Goal: Task Accomplishment & Management: Manage account settings

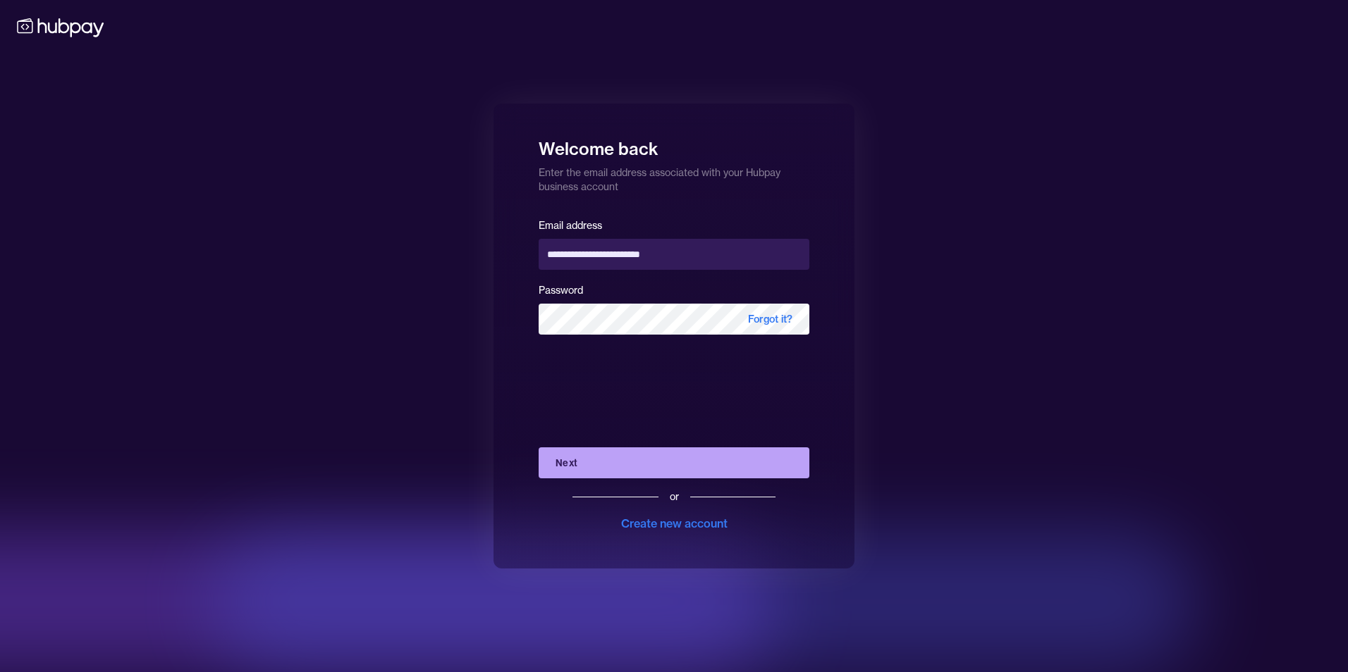
click at [680, 460] on button "Next" at bounding box center [673, 463] width 271 height 31
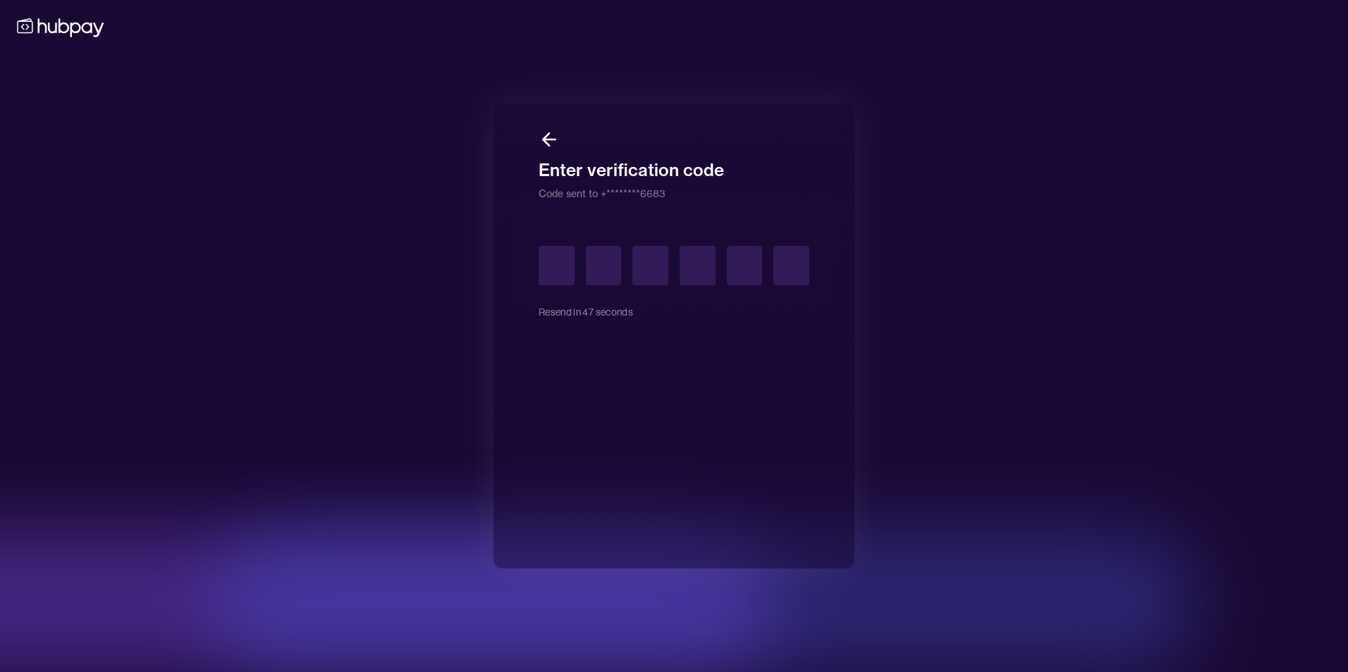
type input "*"
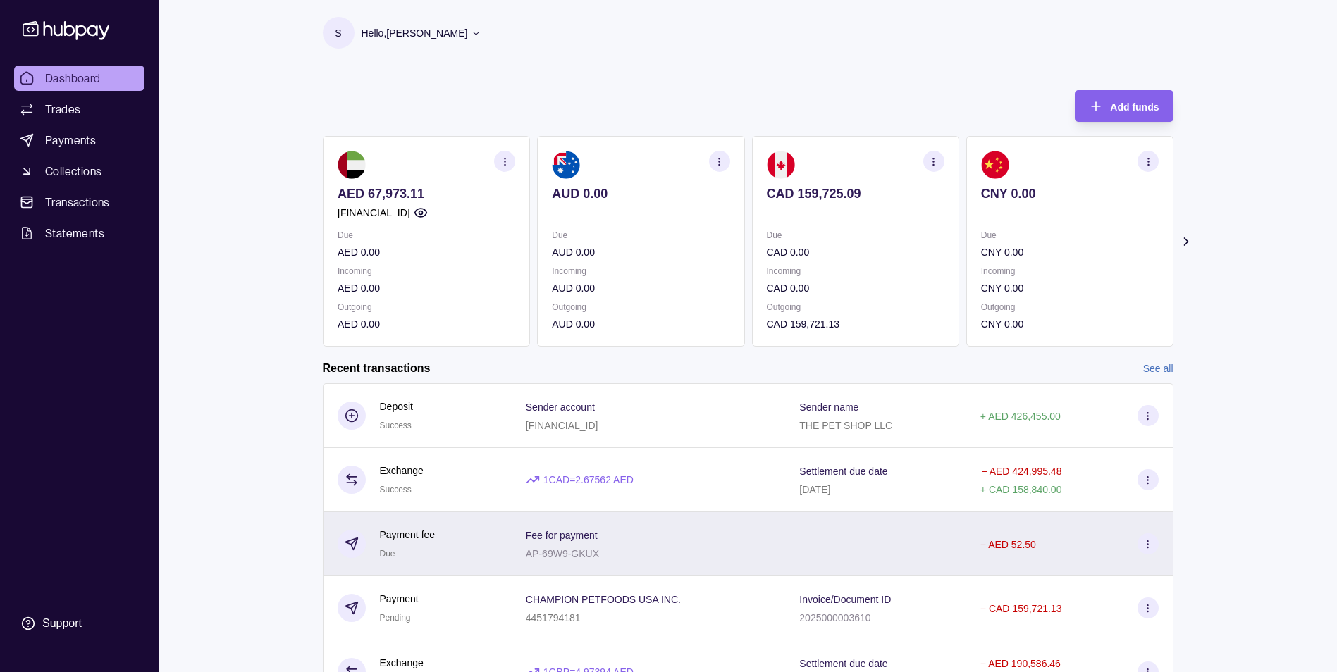
scroll to position [70, 0]
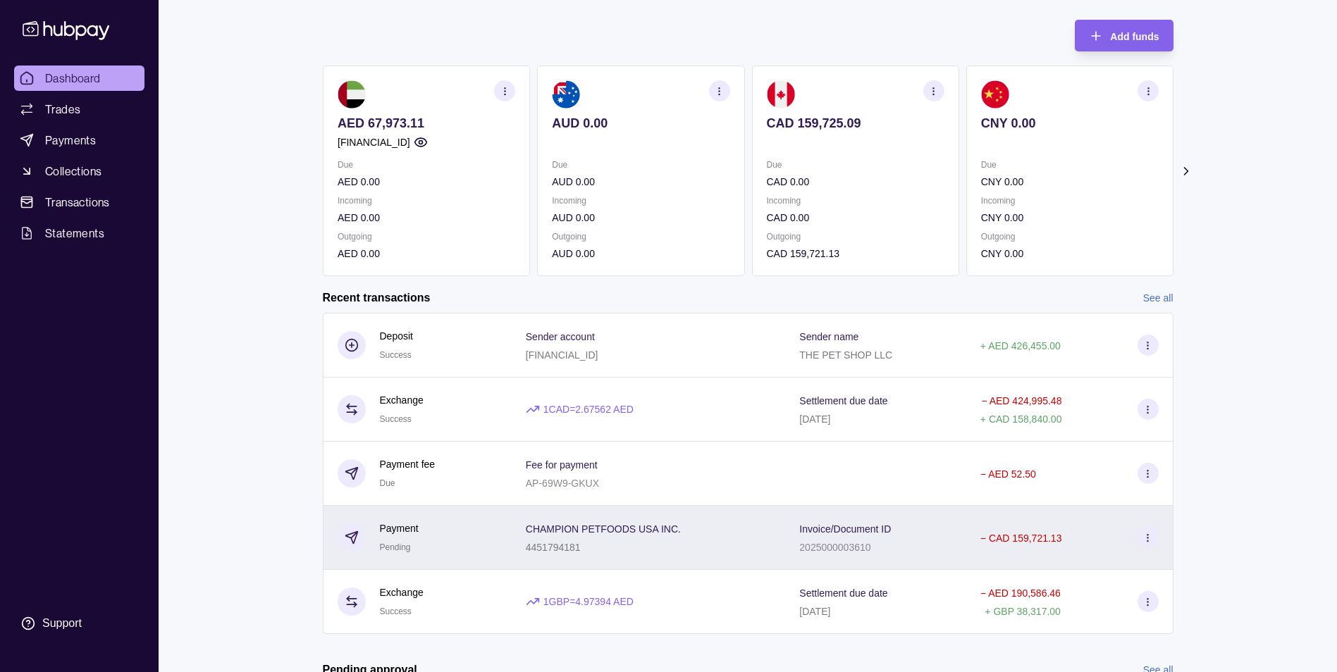
click at [744, 541] on div "CHAMPION PETFOODS USA INC. 4451794181" at bounding box center [649, 537] width 246 height 35
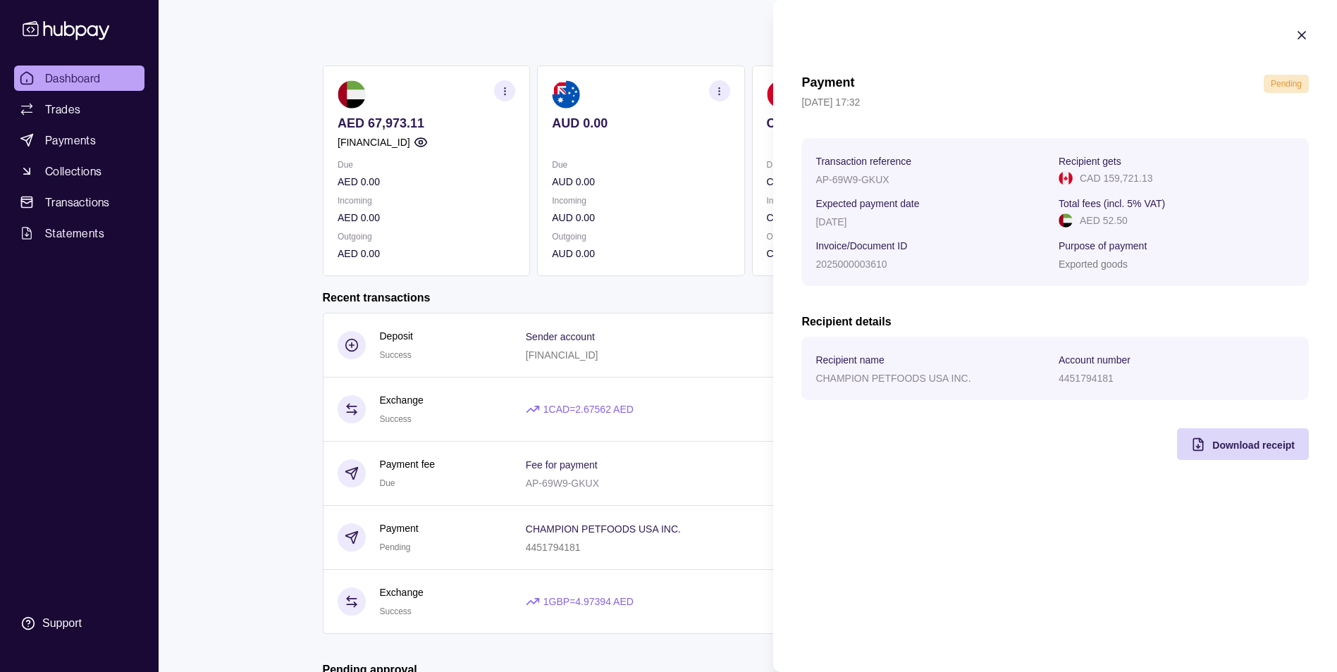
click at [1307, 35] on icon "button" at bounding box center [1302, 35] width 14 height 14
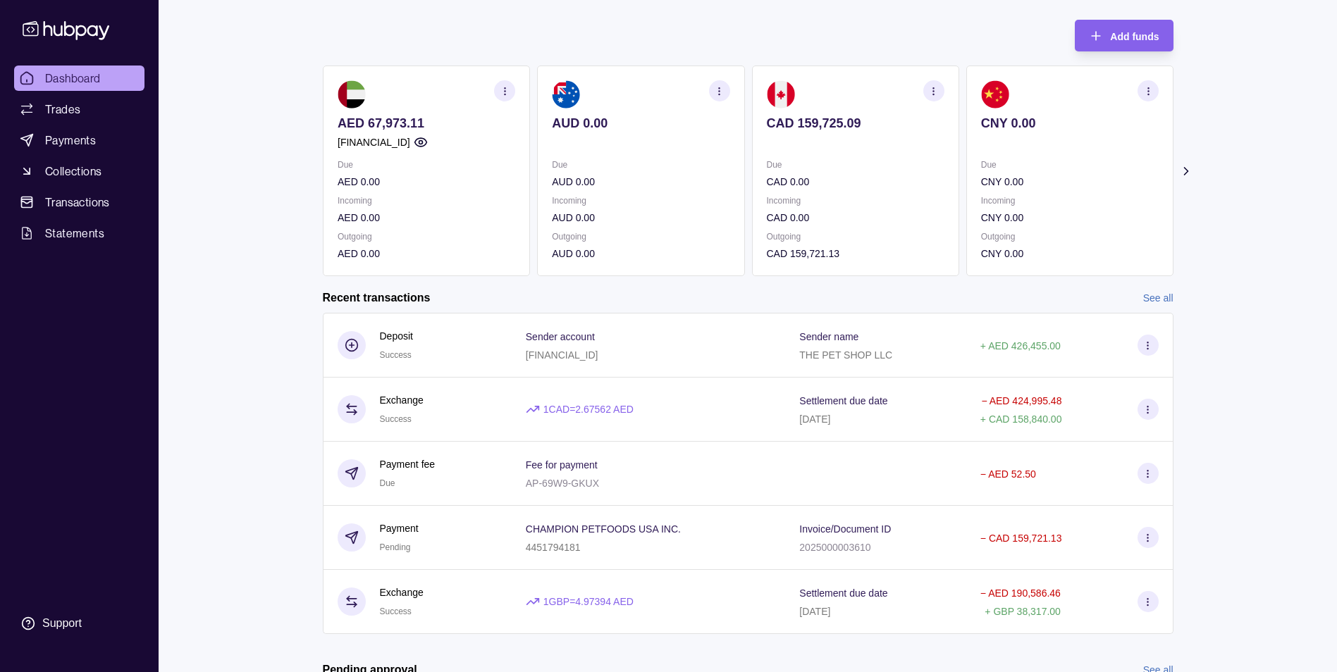
click at [1250, 240] on div "Dashboard Trades Payments Collections Transactions Statements Support S Hello, …" at bounding box center [668, 381] width 1337 height 902
